Goal: Contribute content: Add original content to the website for others to see

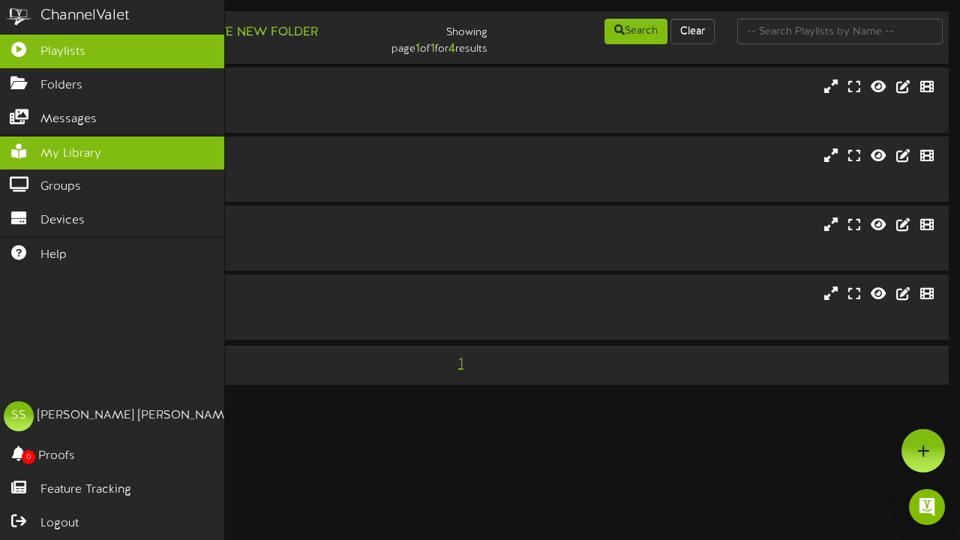
click at [94, 157] on span "My Library" at bounding box center [70, 153] width 61 height 17
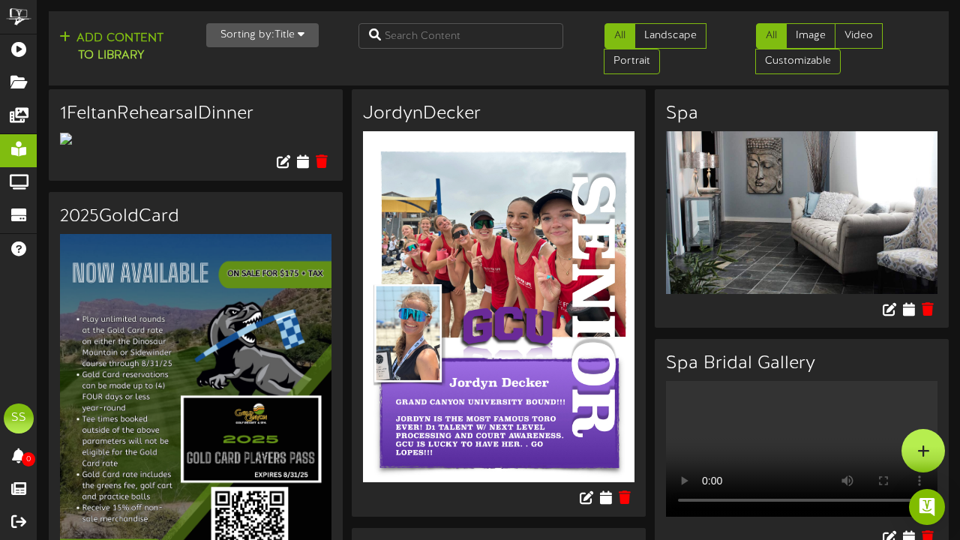
click at [923, 457] on div at bounding box center [922, 450] width 43 height 43
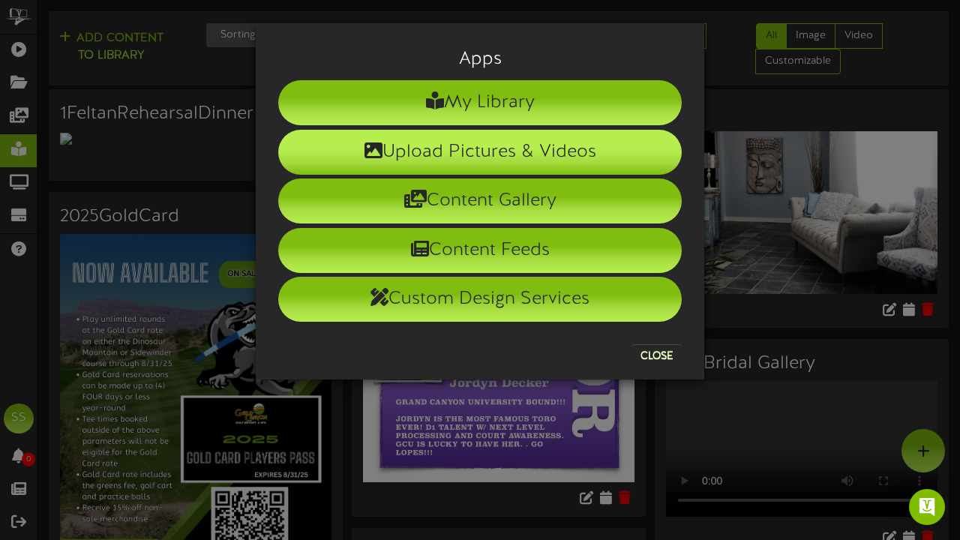
click at [519, 156] on li "Upload Pictures & Videos" at bounding box center [479, 152] width 403 height 45
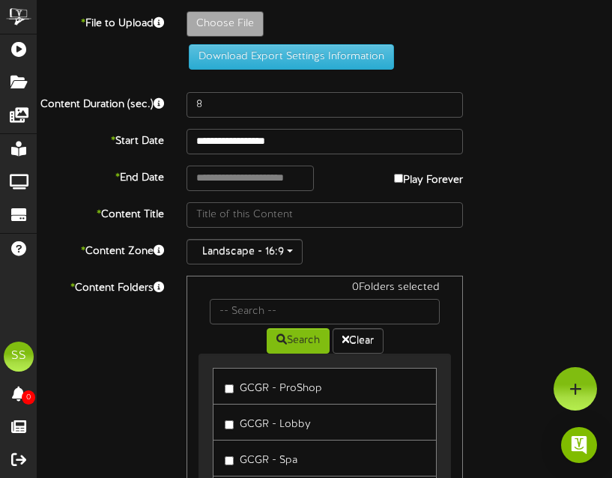
type input "**********"
type input "tempImageCAPepl"
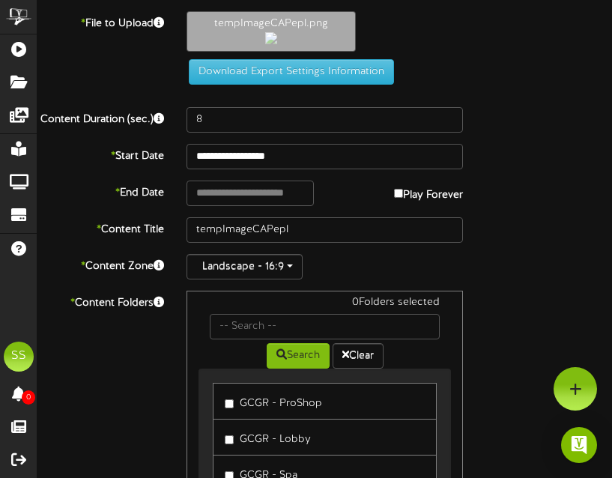
drag, startPoint x: 238, startPoint y: 104, endPoint x: 518, endPoint y: 175, distance: 288.3
click at [490, 59] on div "tempImageCAPepl.png" at bounding box center [399, 35] width 448 height 48
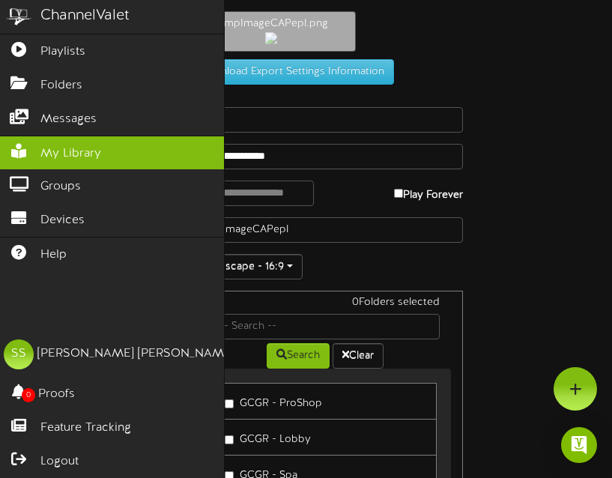
click at [41, 153] on span "My Library" at bounding box center [70, 153] width 61 height 17
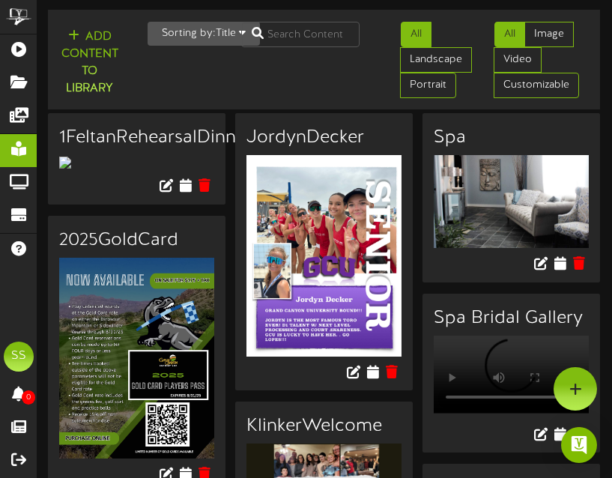
scroll to position [0, 1]
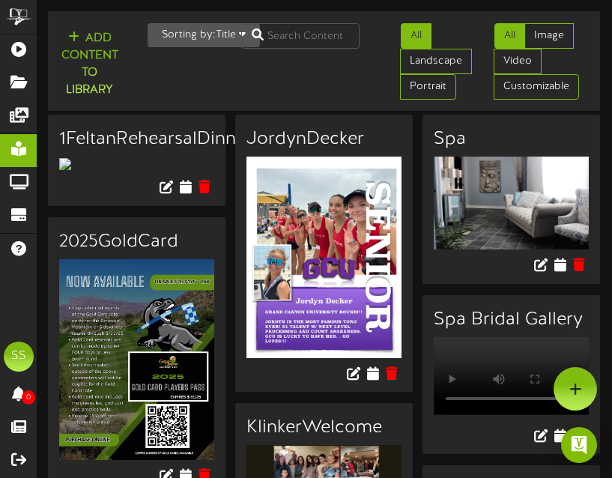
click at [116, 139] on h3 "1FeltanRehearsalDinner" at bounding box center [136, 139] width 155 height 19
click at [71, 169] on img at bounding box center [65, 164] width 12 height 12
click at [71, 170] on img at bounding box center [65, 164] width 12 height 12
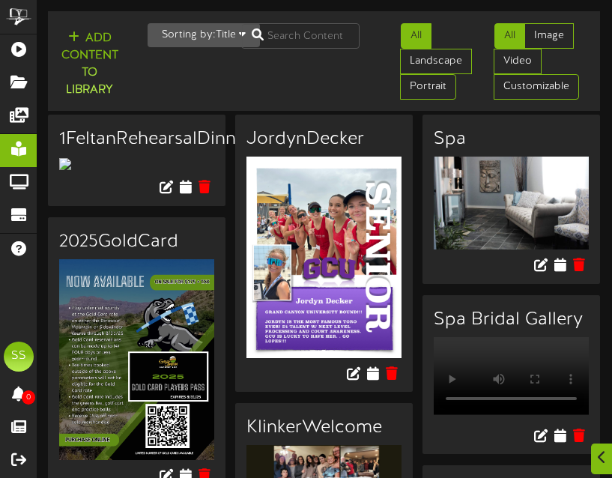
scroll to position [264, 1]
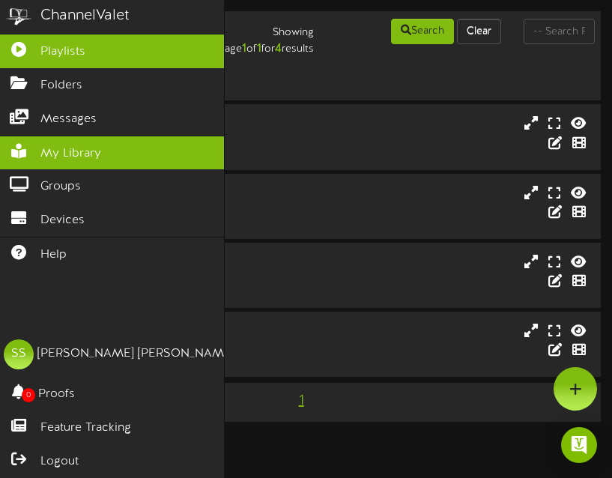
click at [55, 163] on link "My Library" at bounding box center [112, 153] width 224 height 34
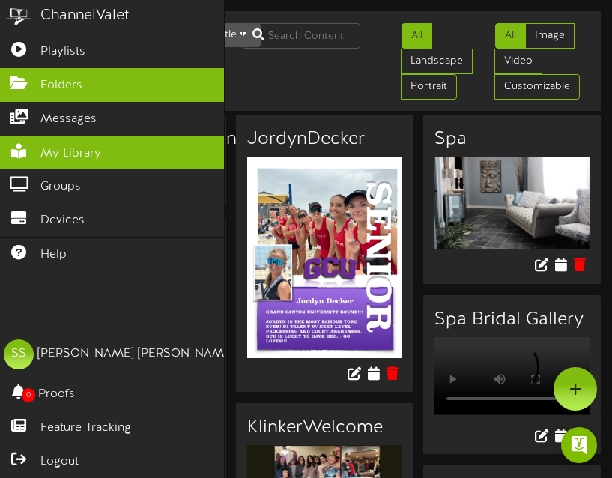
click at [67, 85] on span "Folders" at bounding box center [61, 85] width 42 height 17
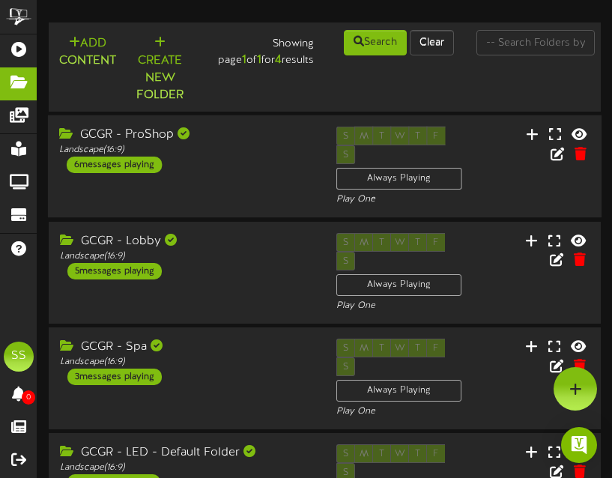
click at [224, 165] on div "GCGR - ProShop Landscape ( 16:9 ) 6 messages playing" at bounding box center [186, 150] width 277 height 46
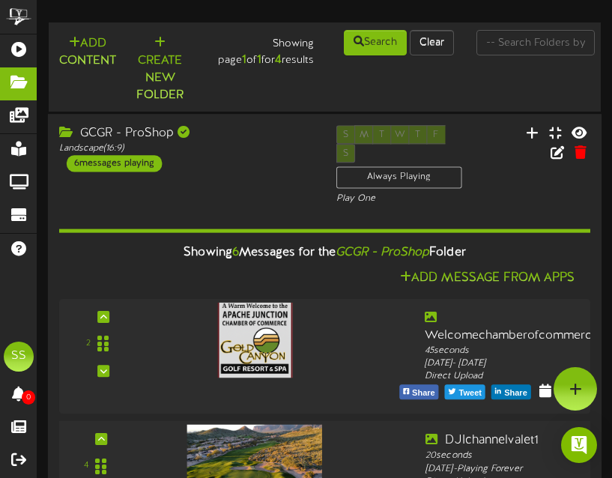
scroll to position [46, 0]
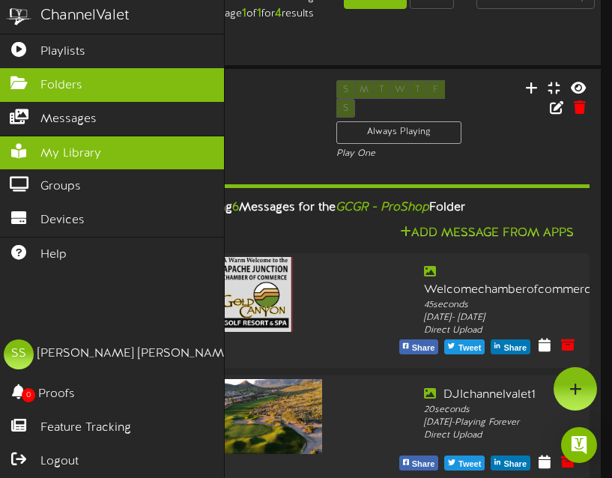
click at [17, 158] on link "My Library" at bounding box center [112, 153] width 224 height 34
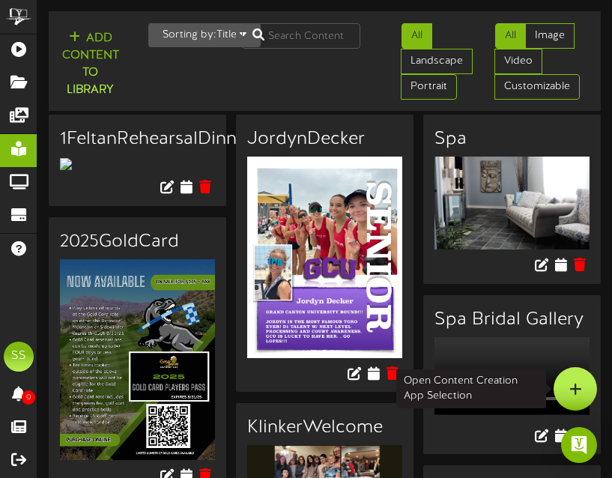
click at [577, 400] on div at bounding box center [575, 388] width 43 height 43
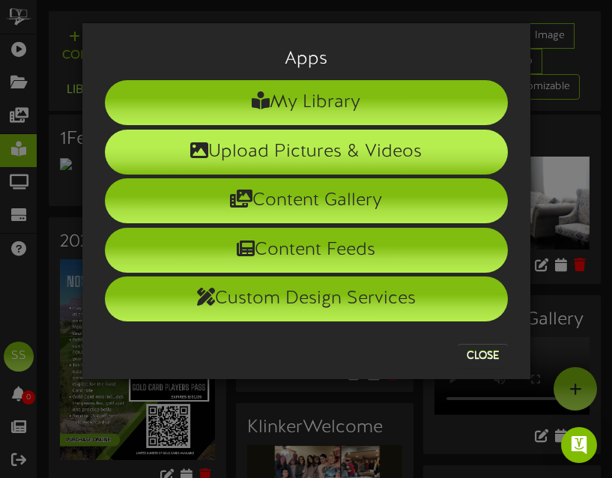
click at [438, 147] on li "Upload Pictures & Videos" at bounding box center [306, 152] width 403 height 45
